Goal: Information Seeking & Learning: Find specific page/section

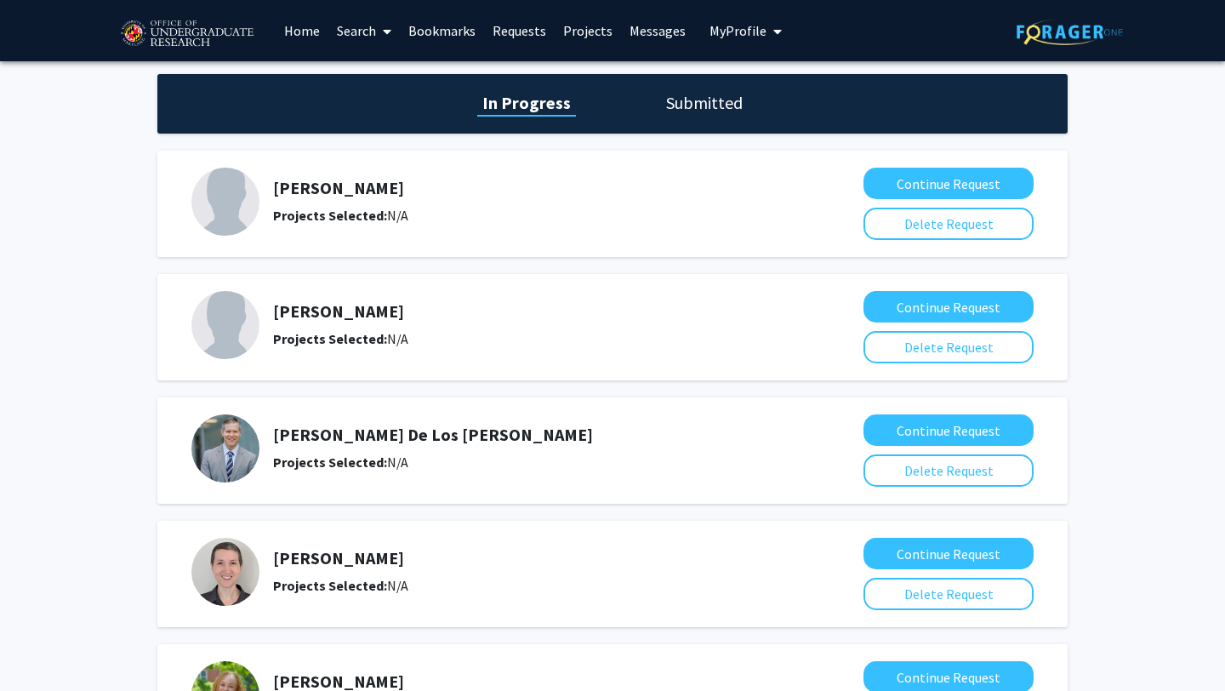
click at [319, 37] on link "Home" at bounding box center [302, 31] width 53 height 60
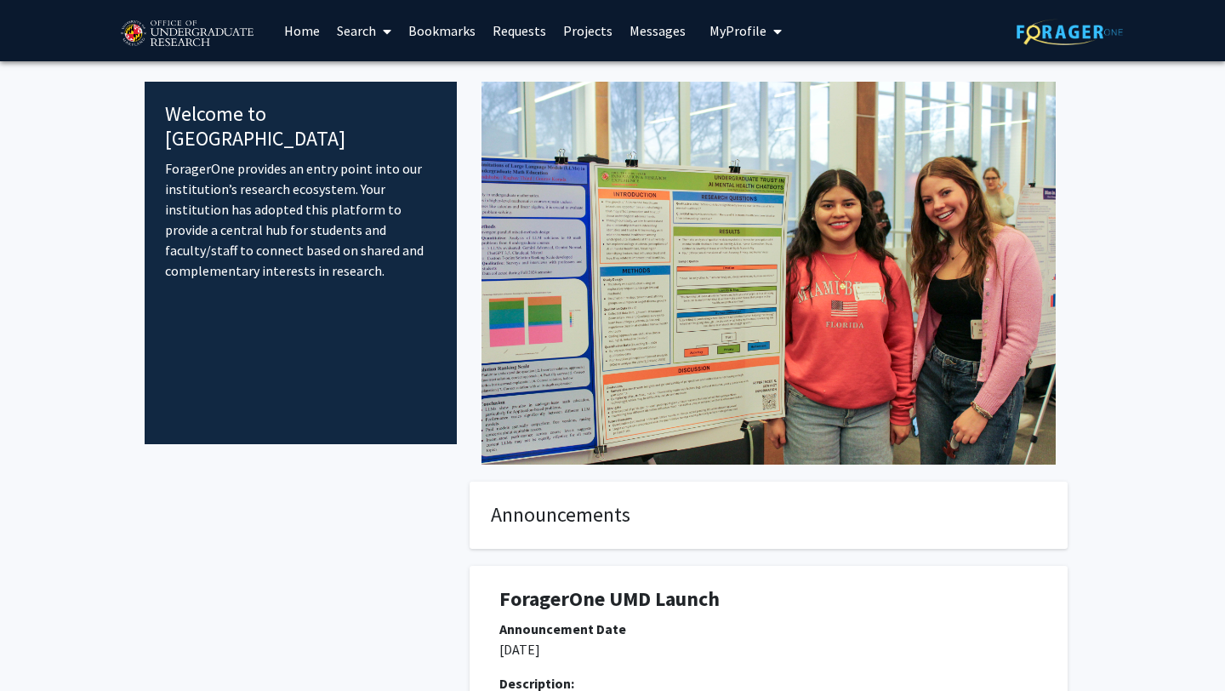
click at [354, 41] on link "Search" at bounding box center [363, 31] width 71 height 60
click at [371, 77] on span "Faculty/Staff" at bounding box center [390, 78] width 125 height 34
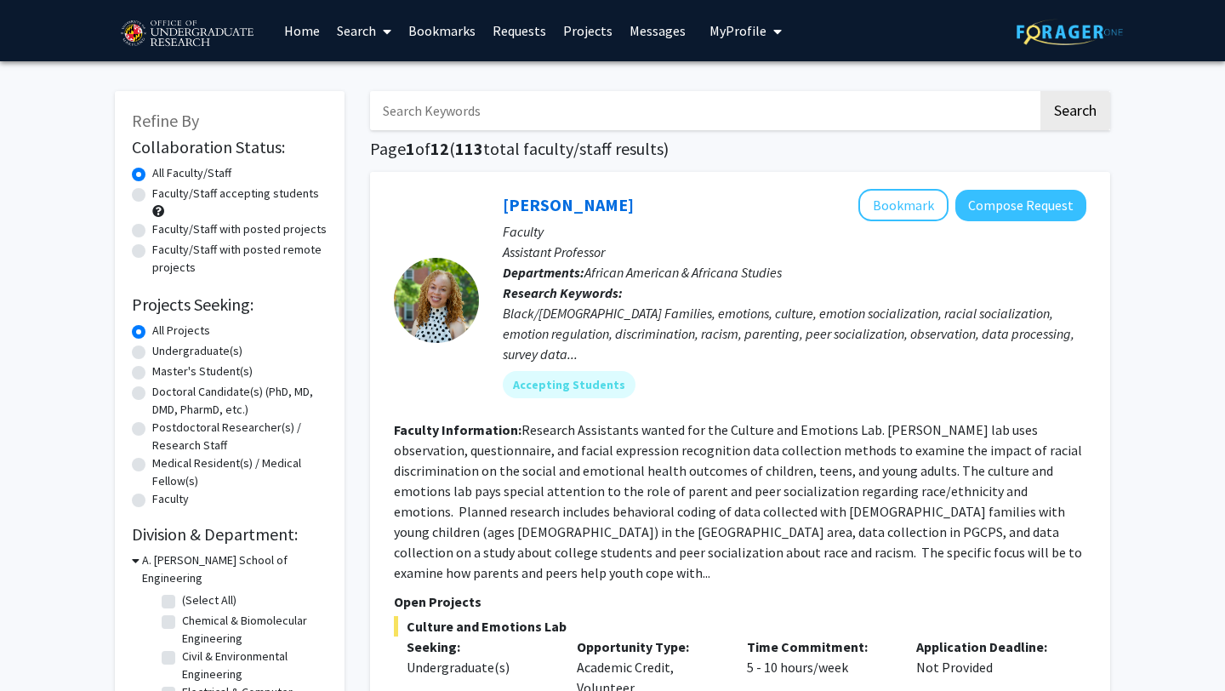
click at [470, 109] on input "Search Keywords" at bounding box center [704, 110] width 668 height 39
type input "Architecture"
click at [1041, 91] on button "Search" at bounding box center [1076, 110] width 70 height 39
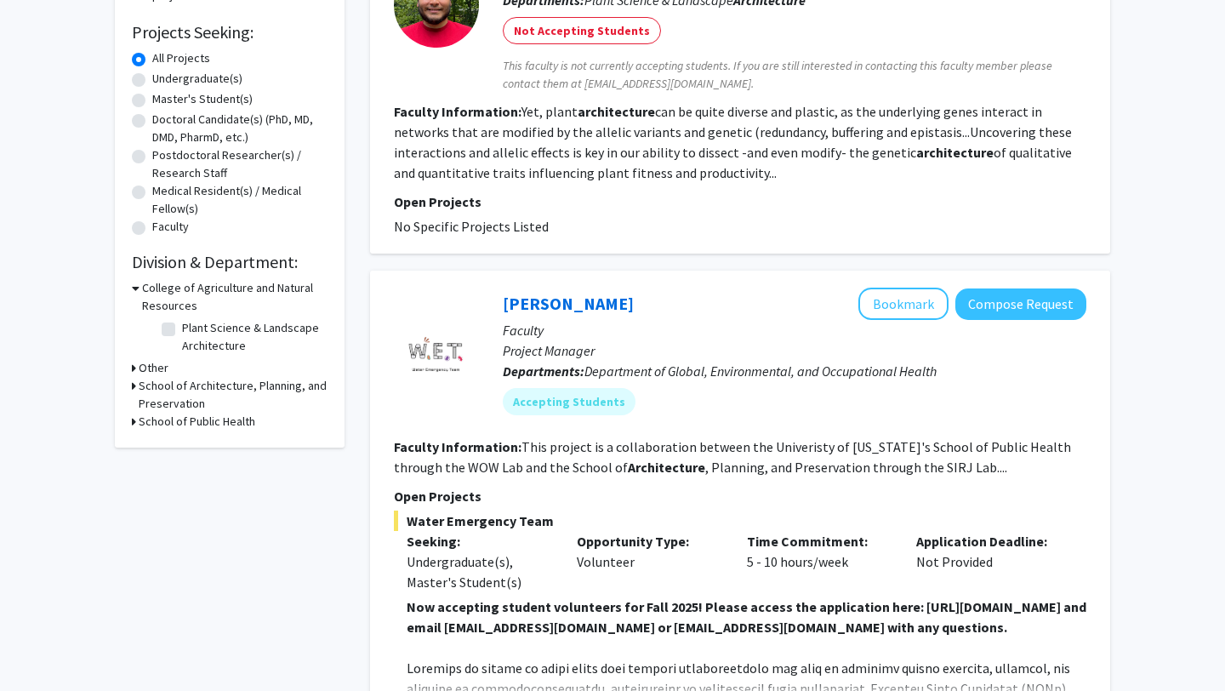
scroll to position [345, 0]
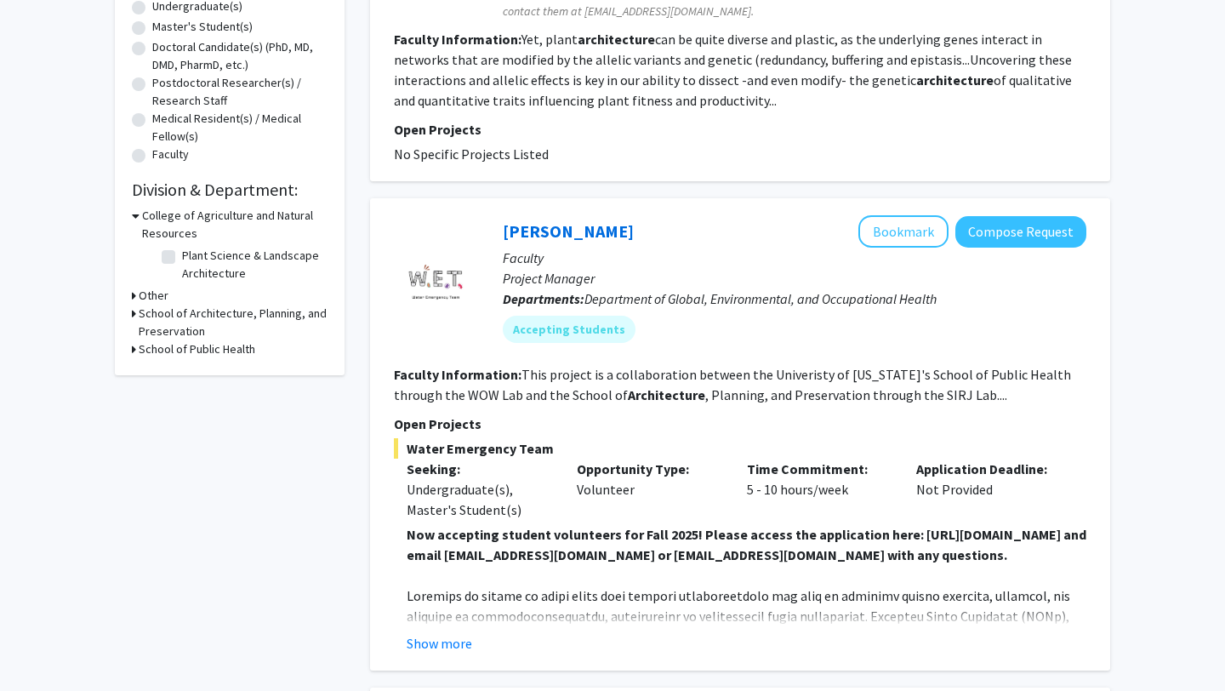
click at [171, 324] on h3 "School of Architecture, Planning, and Preservation" at bounding box center [233, 323] width 189 height 36
click at [176, 358] on fg-checkbox "Architecture Architecture" at bounding box center [243, 355] width 162 height 20
click at [182, 358] on label "Architecture" at bounding box center [214, 354] width 64 height 18
click at [182, 356] on input "Architecture" at bounding box center [187, 350] width 11 height 11
checkbox input "true"
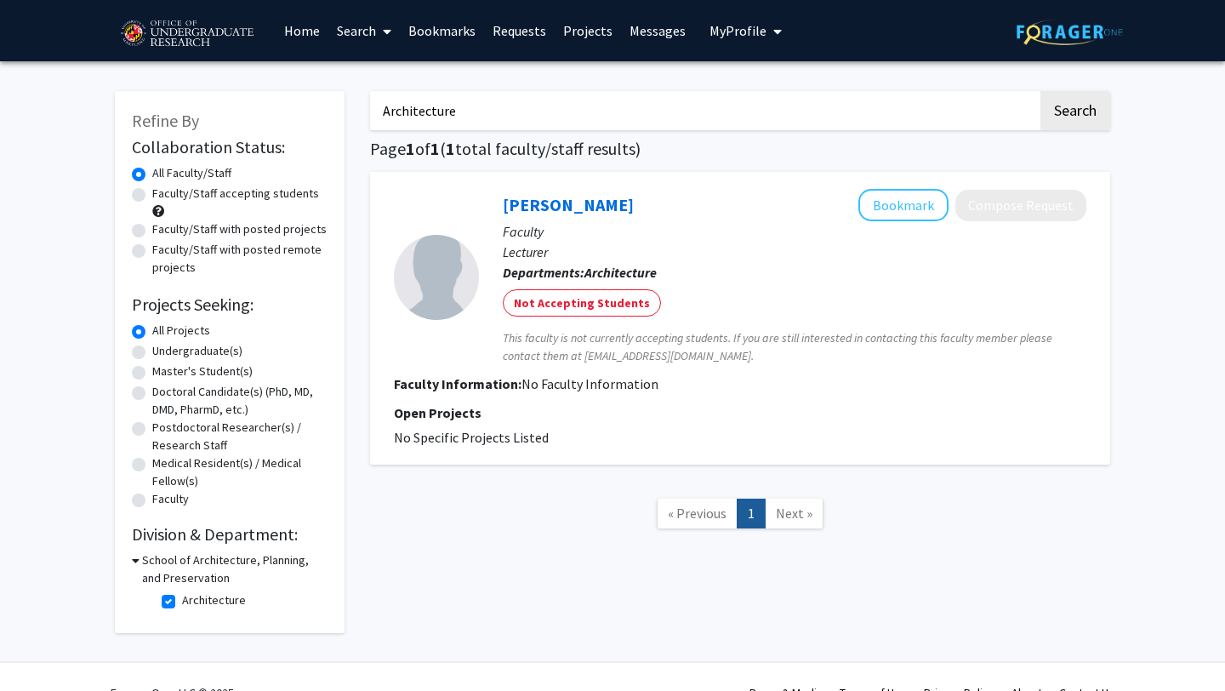
click at [445, 119] on input "Architecture" at bounding box center [704, 110] width 668 height 39
click at [1041, 91] on button "Search" at bounding box center [1076, 110] width 70 height 39
checkbox input "false"
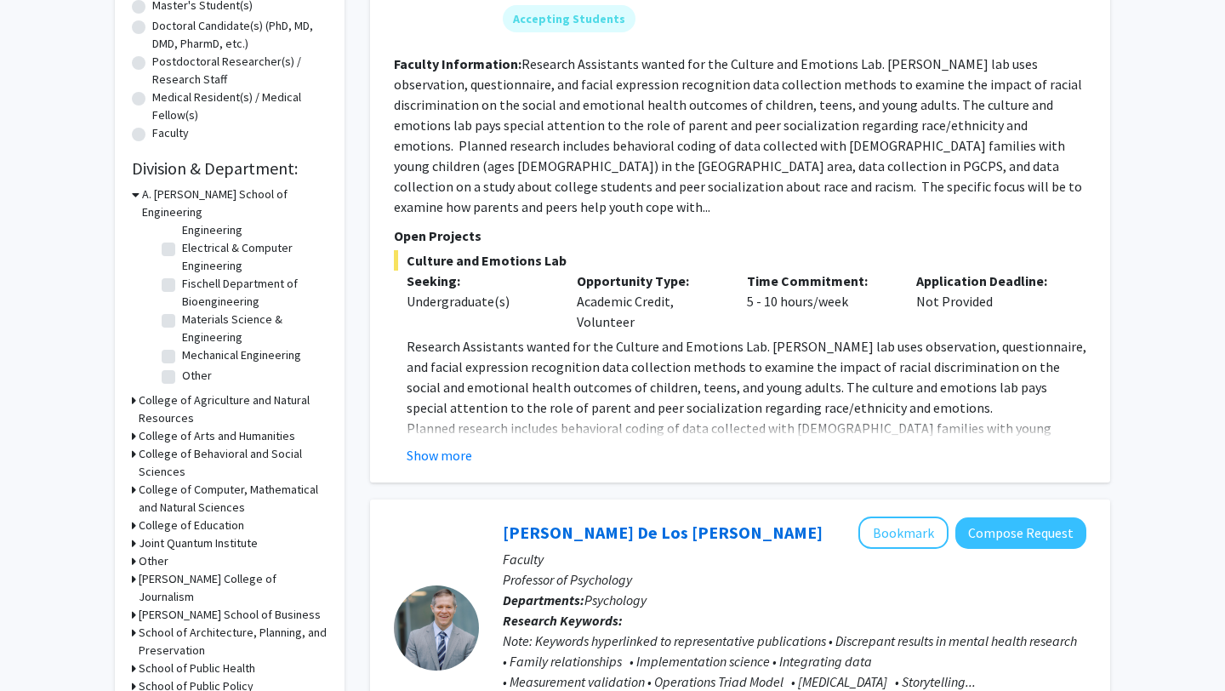
scroll to position [367, 0]
click at [177, 623] on h3 "School of Architecture, Planning, and Preservation" at bounding box center [233, 641] width 189 height 36
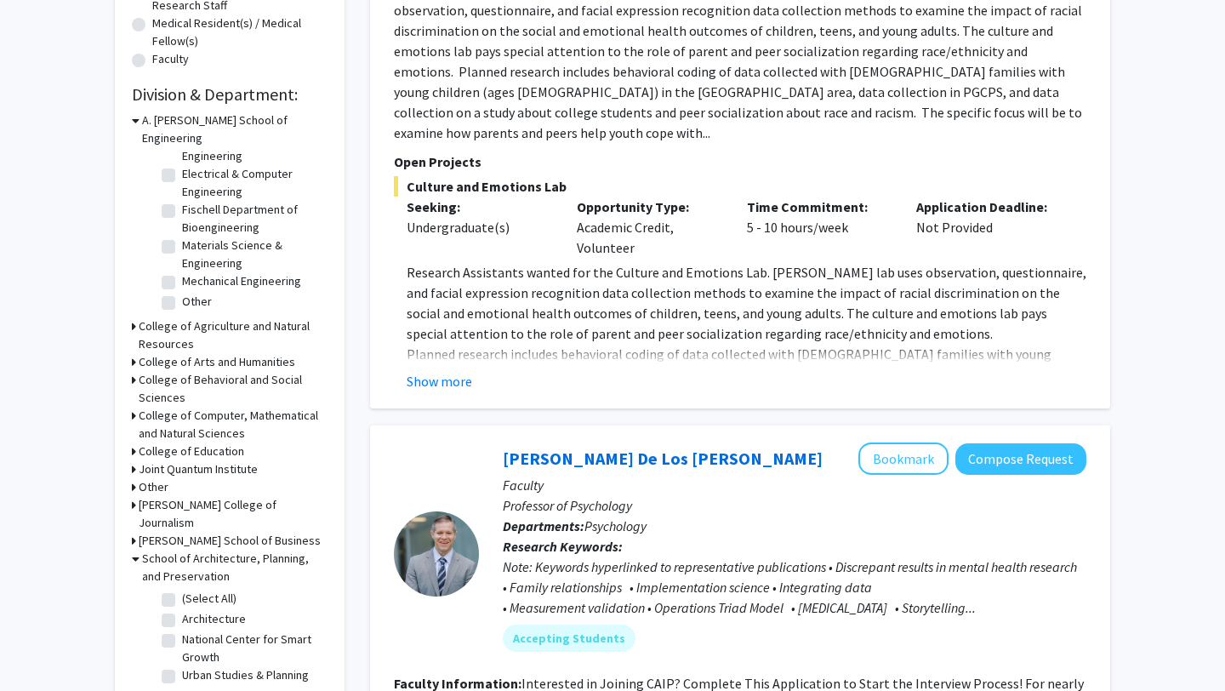
scroll to position [445, 0]
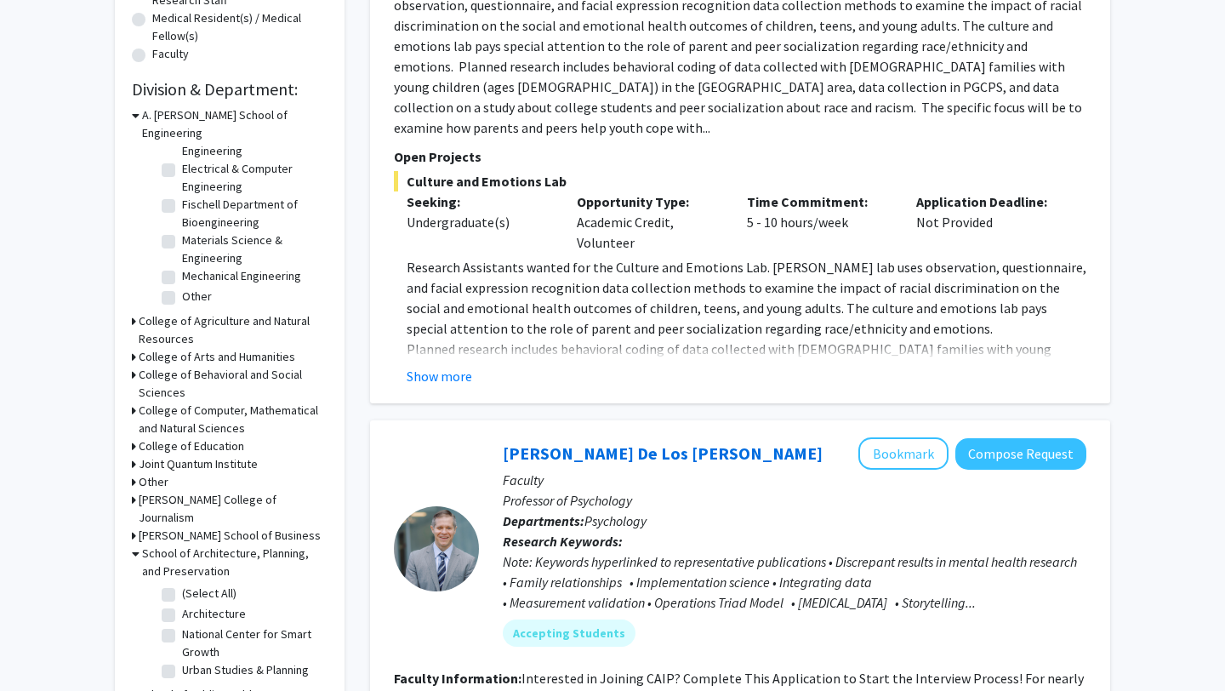
click at [176, 605] on fg-checkbox "Architecture Architecture" at bounding box center [243, 615] width 162 height 20
click at [182, 605] on label "Architecture" at bounding box center [214, 614] width 64 height 18
click at [182, 605] on input "Architecture" at bounding box center [187, 610] width 11 height 11
checkbox input "true"
